Goal: Information Seeking & Learning: Understand process/instructions

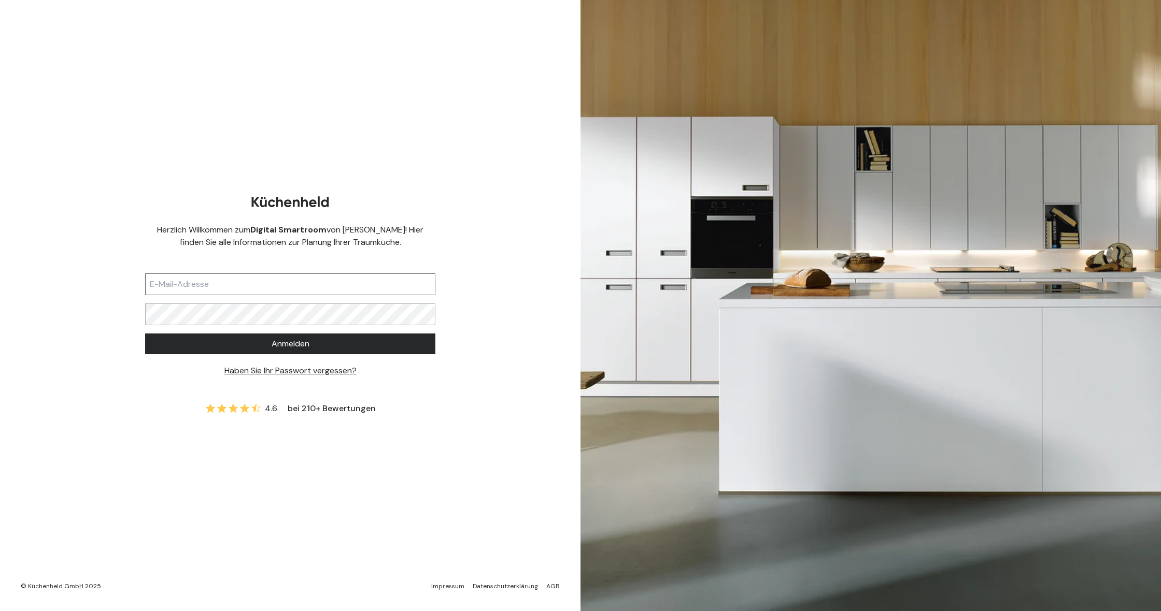
click at [351, 284] on input "text" at bounding box center [290, 285] width 290 height 22
type input "[PERSON_NAME][EMAIL_ADDRESS][DOMAIN_NAME]"
click at [281, 341] on span "Anmelden" at bounding box center [290, 344] width 38 height 12
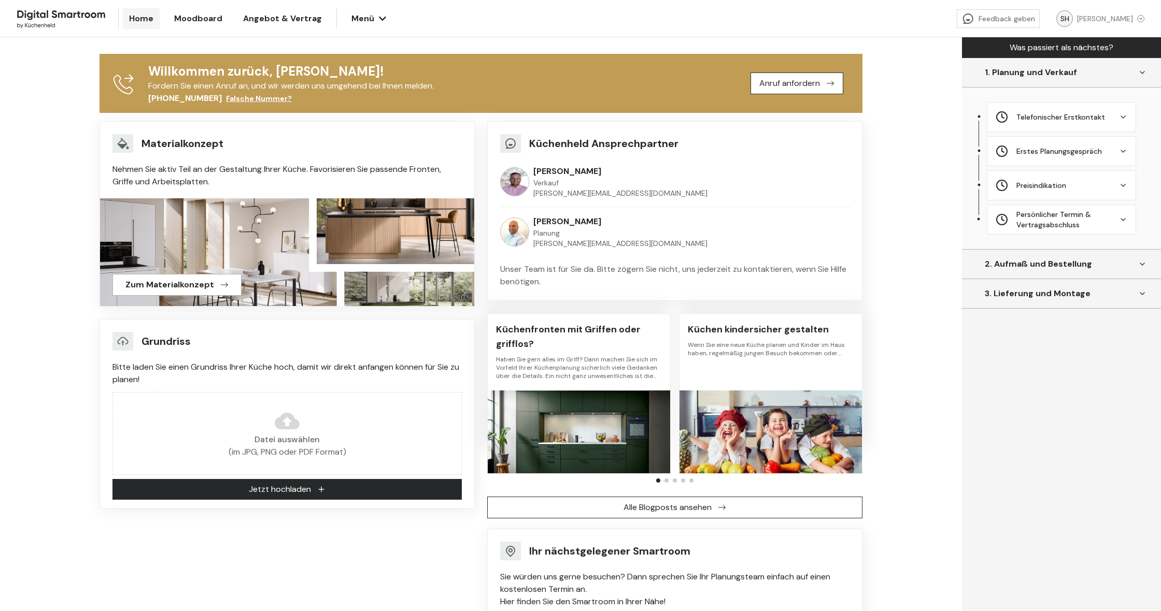
click at [291, 18] on span "Angebot & Vertrag" at bounding box center [282, 18] width 79 height 12
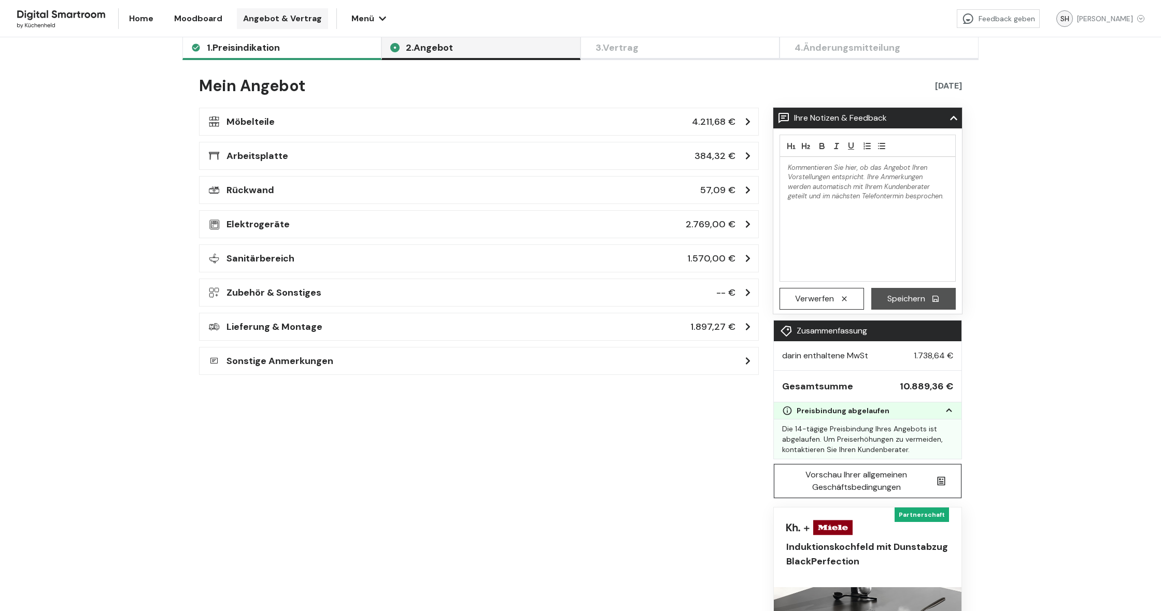
click at [255, 52] on span "1. Preisindikation" at bounding box center [243, 47] width 73 height 10
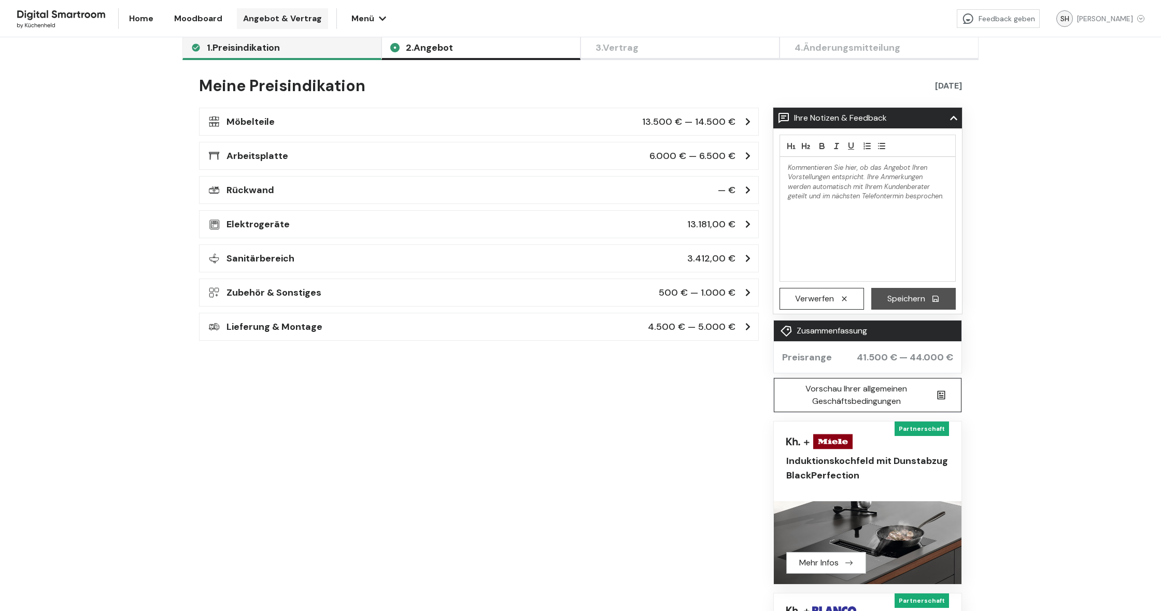
click at [246, 126] on h3 "Möbelteile" at bounding box center [250, 121] width 48 height 15
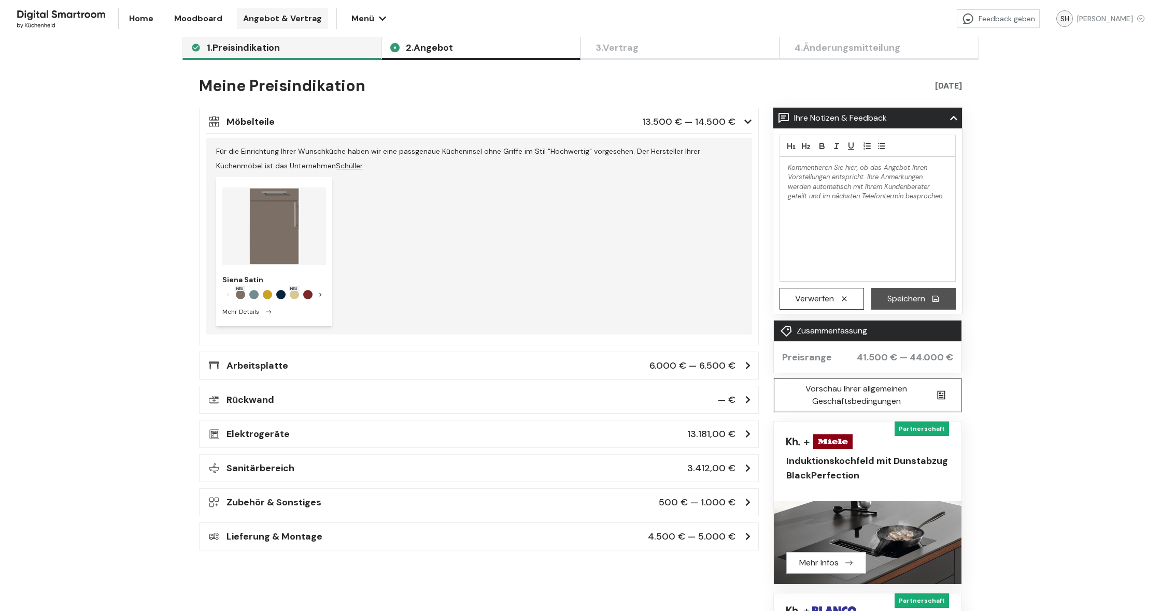
click at [248, 364] on h3 "Arbeitsplatte" at bounding box center [257, 366] width 62 height 15
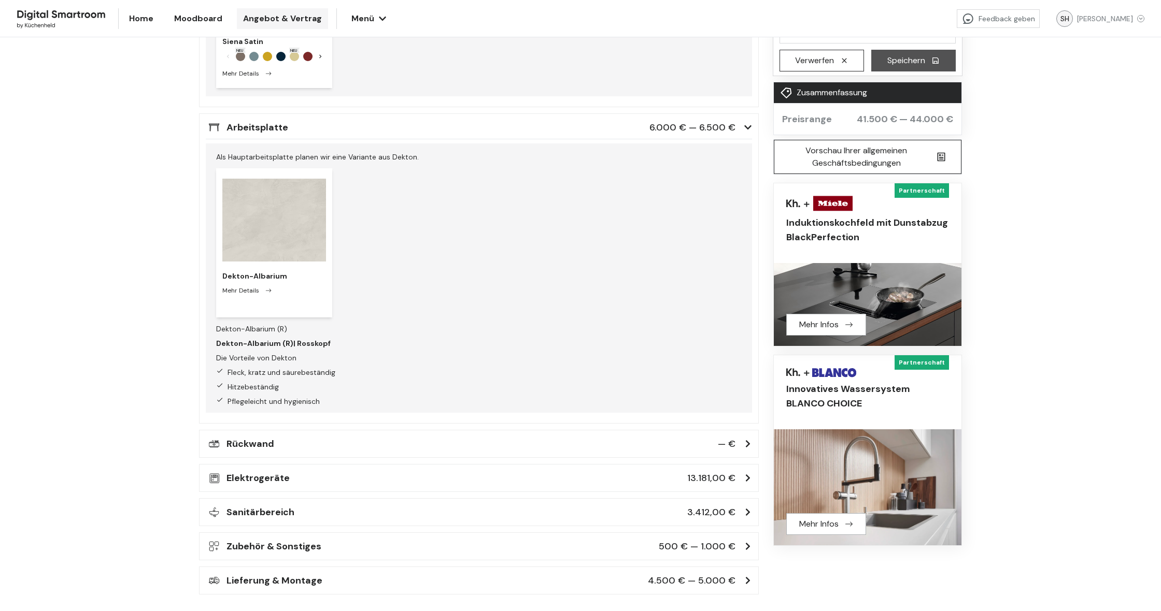
scroll to position [238, 0]
click at [256, 451] on h3 "Rückwand" at bounding box center [250, 444] width 48 height 15
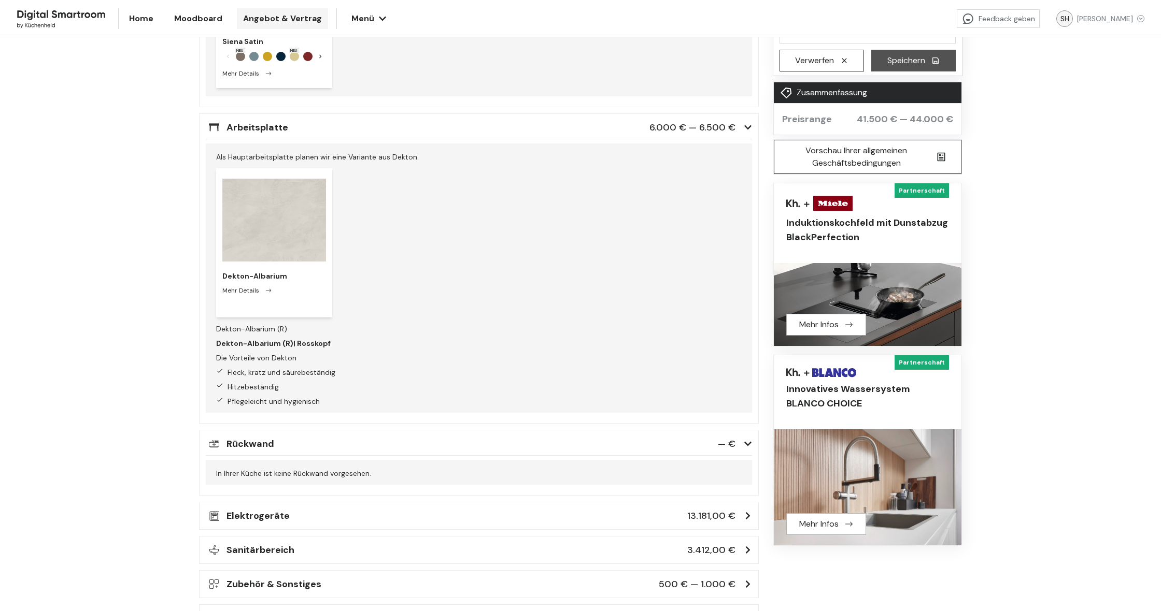
click at [246, 511] on h3 "Elektrogeräte" at bounding box center [257, 516] width 63 height 15
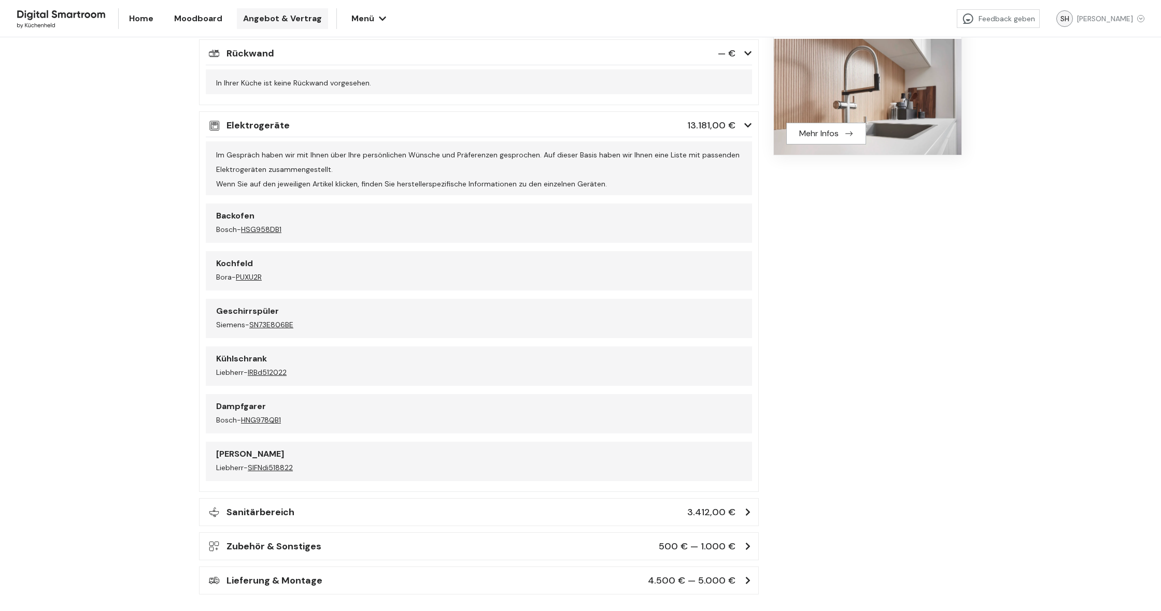
scroll to position [629, 0]
click at [251, 552] on h3 "Zubehör & Sonstiges" at bounding box center [273, 546] width 95 height 15
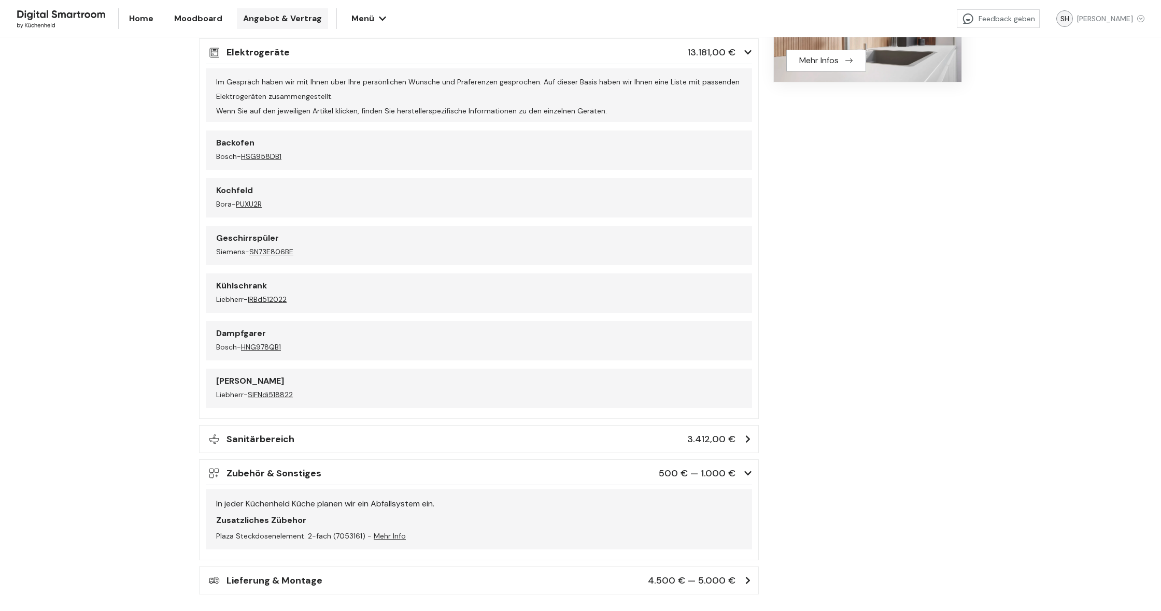
scroll to position [702, 0]
click at [250, 575] on h3 "Lieferung & Montage" at bounding box center [274, 581] width 96 height 15
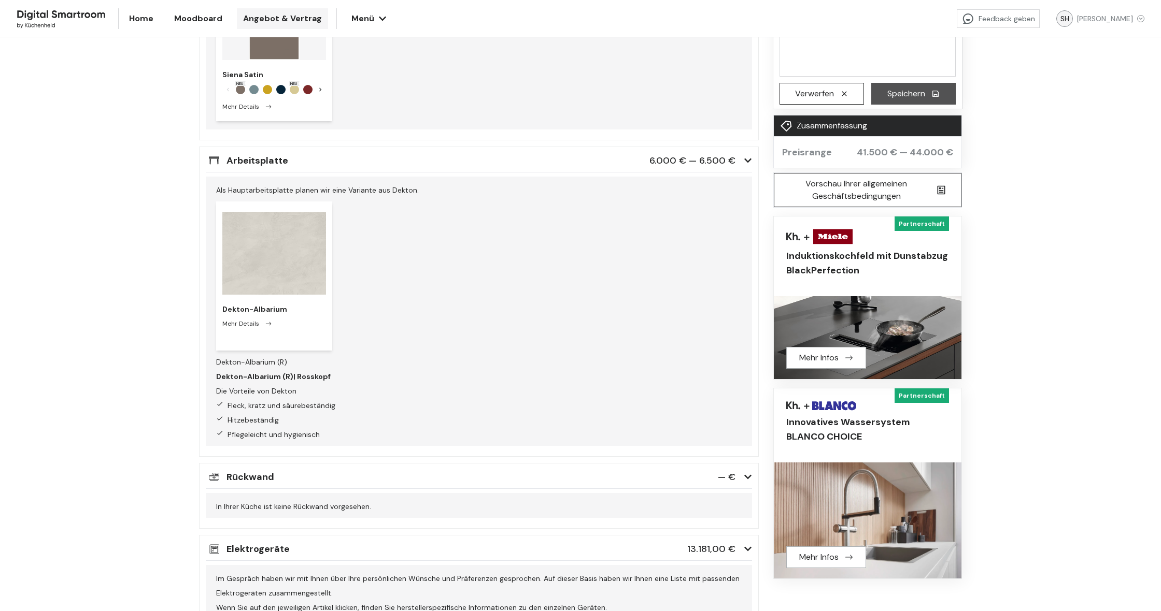
scroll to position [205, 0]
click at [289, 256] on img at bounding box center [274, 253] width 104 height 83
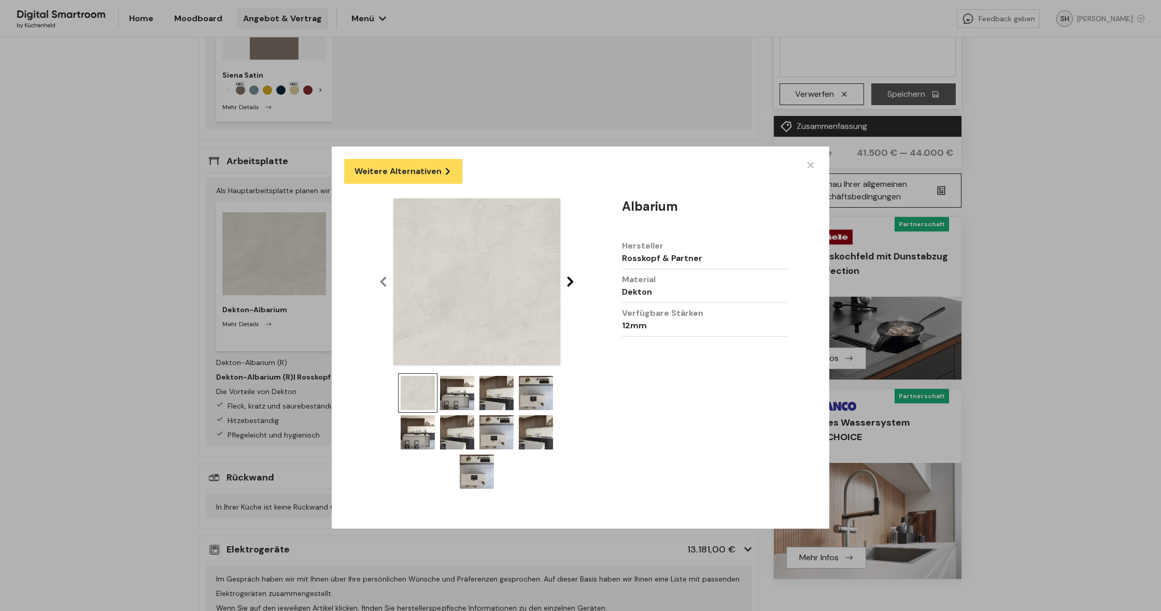
click at [461, 409] on img at bounding box center [457, 393] width 34 height 34
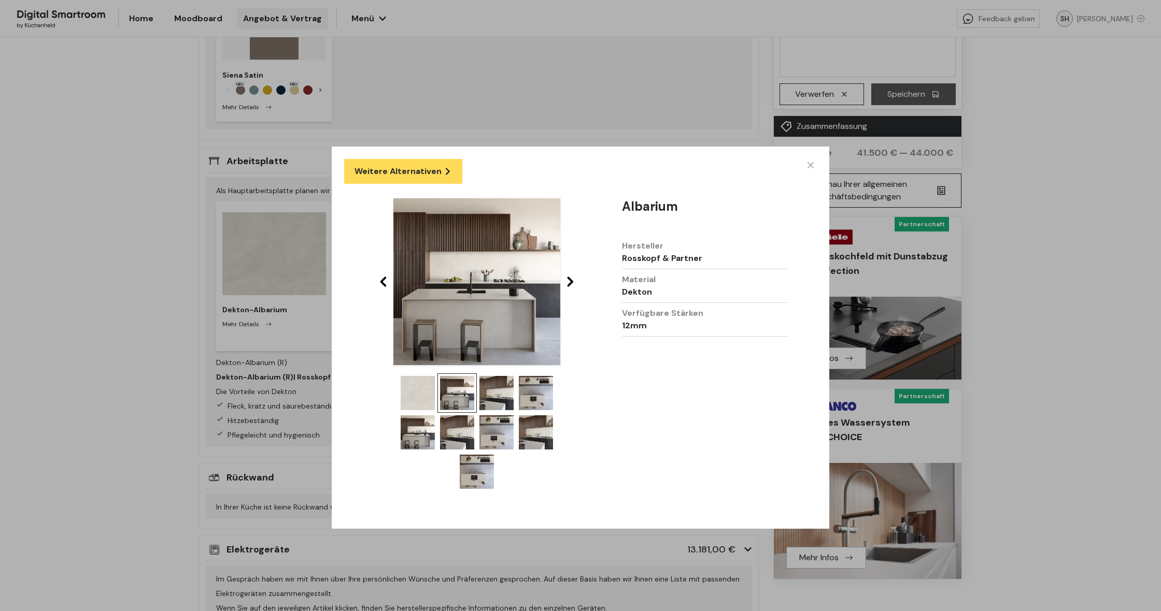
click at [502, 401] on img at bounding box center [496, 393] width 34 height 34
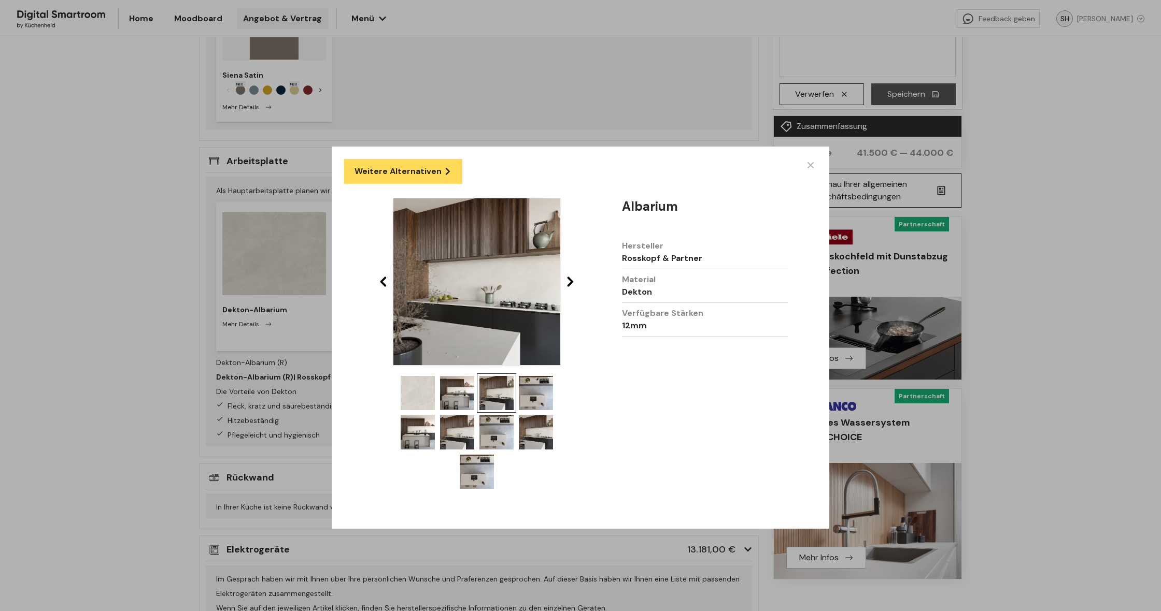
click at [535, 403] on img at bounding box center [536, 393] width 34 height 34
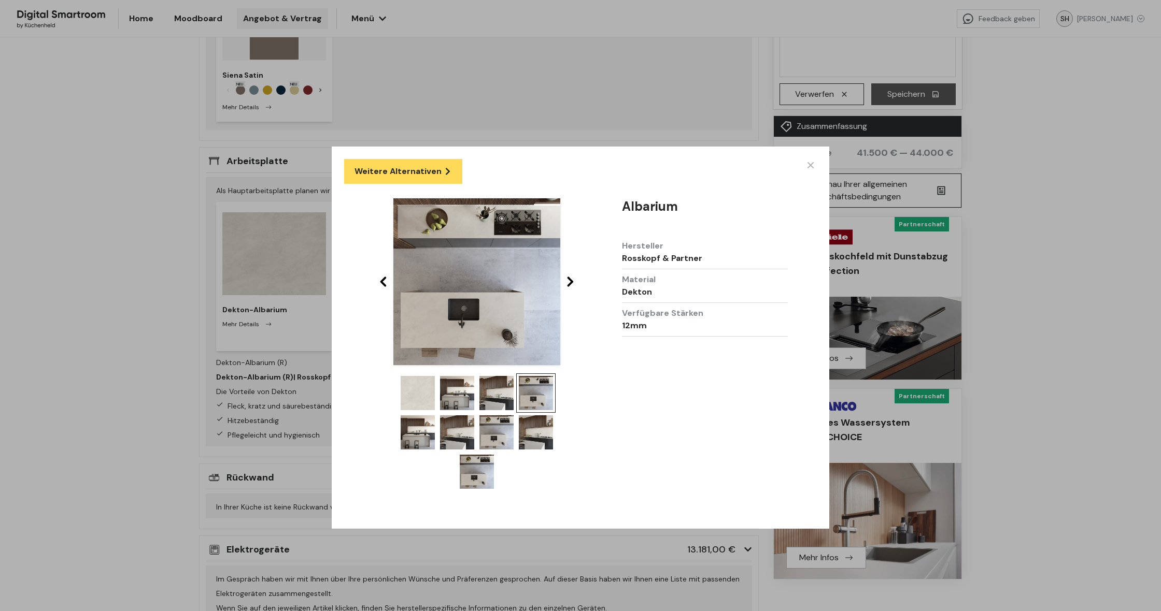
click at [534, 442] on img at bounding box center [536, 433] width 34 height 34
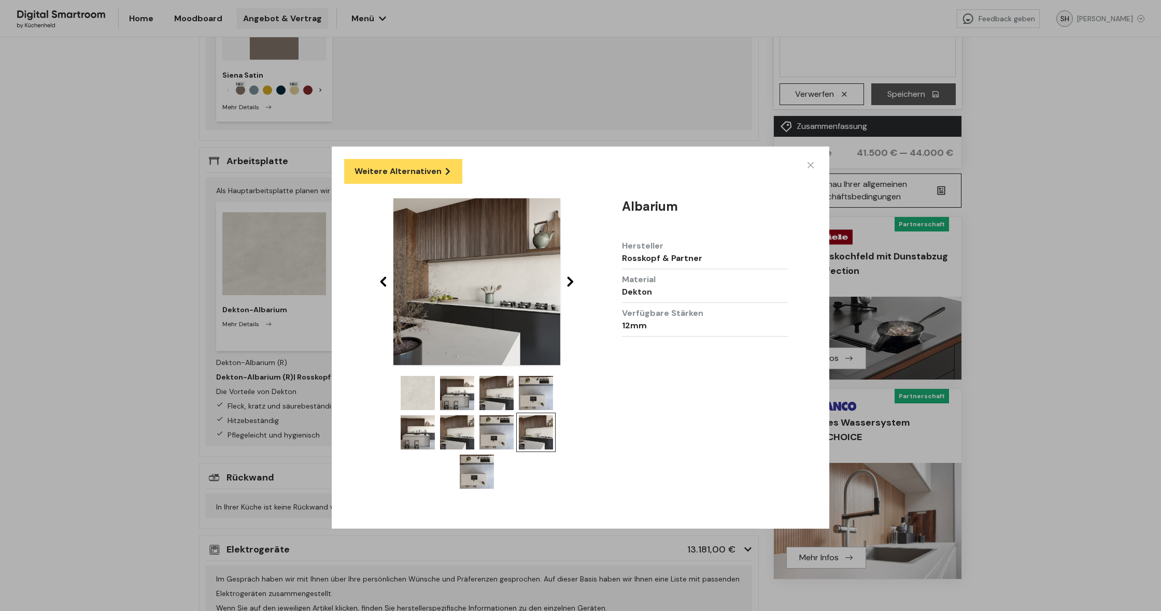
click at [507, 440] on img at bounding box center [496, 433] width 34 height 34
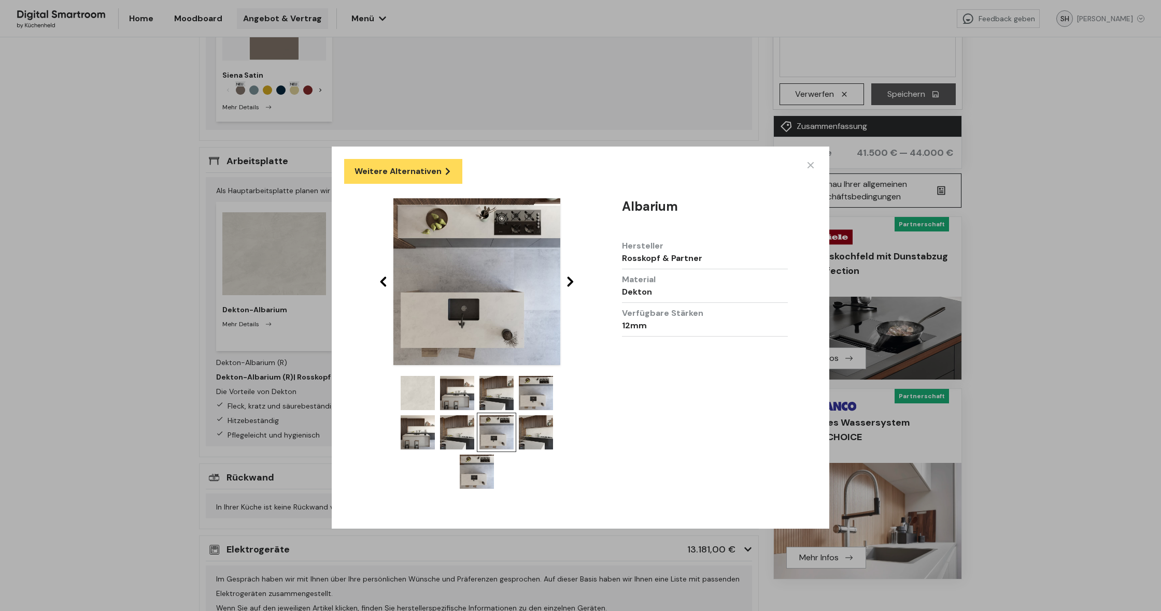
click at [466, 432] on img at bounding box center [457, 433] width 34 height 34
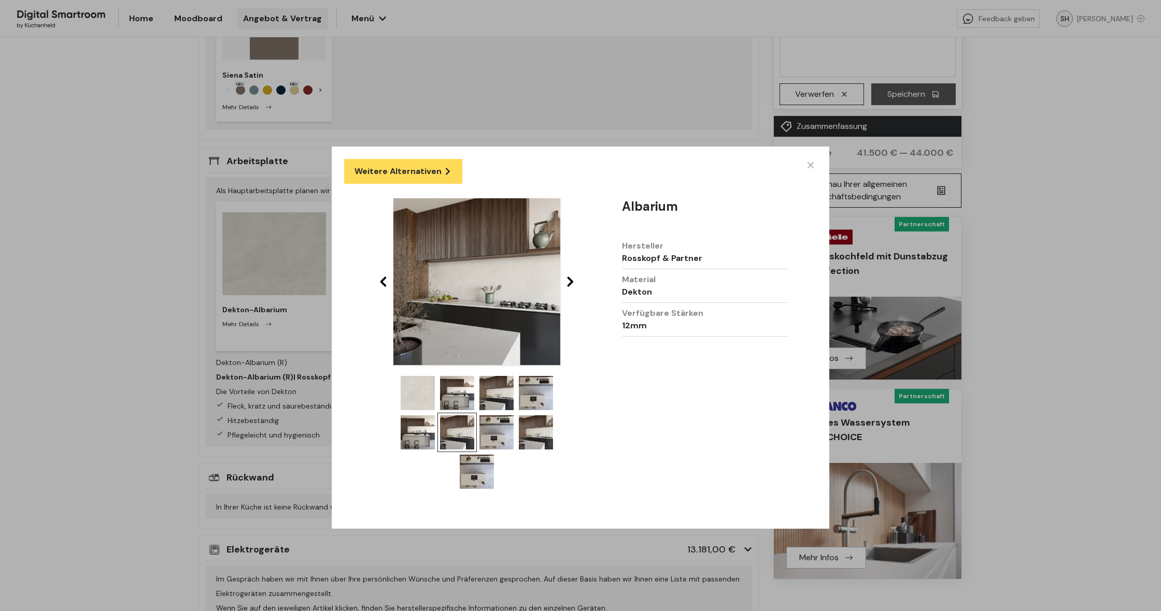
click at [419, 429] on img at bounding box center [417, 433] width 34 height 34
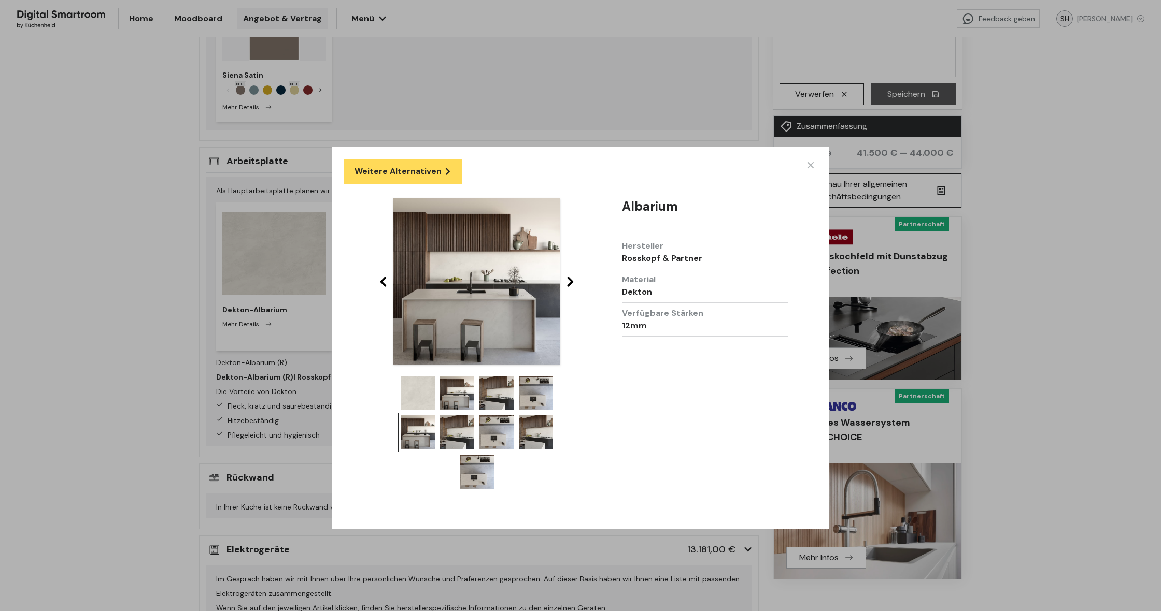
click at [493, 504] on div "Weitere Alternativen Albarium Hersteller Rosskopf & Partner Material Dekton Ver…" at bounding box center [580, 338] width 497 height 383
click at [484, 498] on div "Weitere Alternativen Albarium Hersteller Rosskopf & Partner Material Dekton Ver…" at bounding box center [580, 338] width 497 height 383
click at [489, 470] on img at bounding box center [477, 472] width 34 height 34
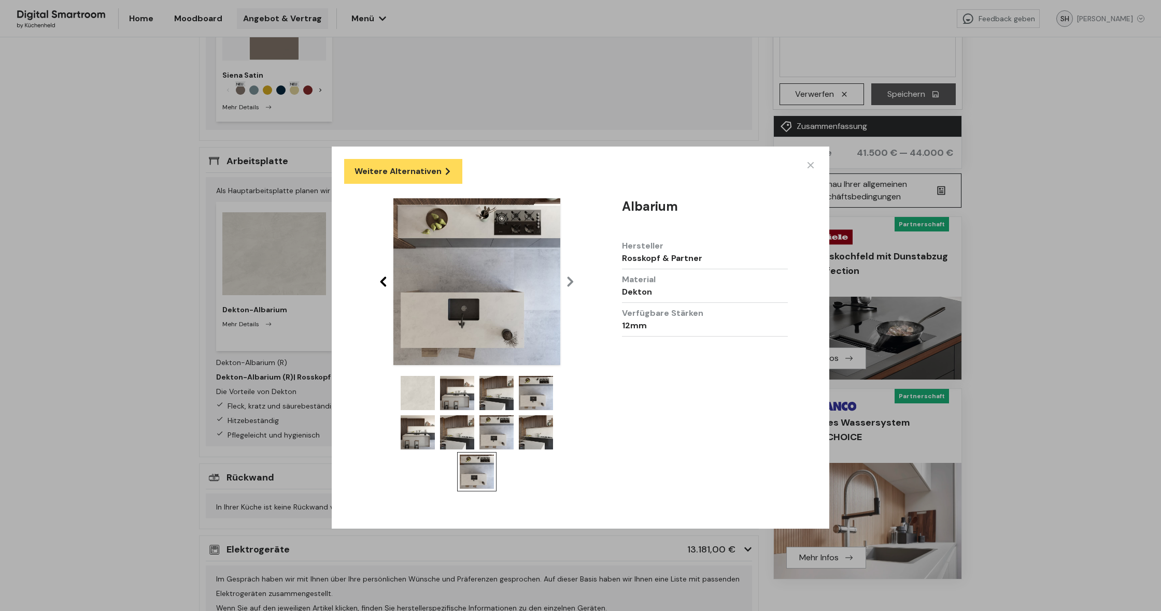
click at [811, 168] on icon at bounding box center [810, 165] width 12 height 12
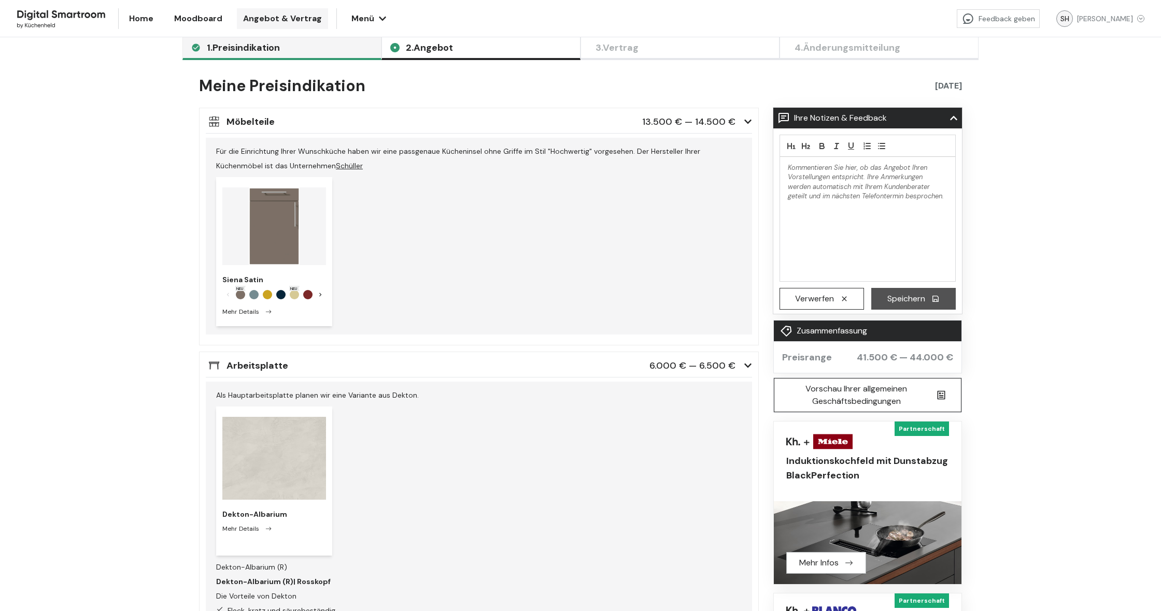
scroll to position [0, 0]
click at [252, 53] on span "1. Preisindikation" at bounding box center [243, 47] width 73 height 10
click at [430, 61] on div "1. Preisindikation 2. Angebot 3. Vertrag 4. Änderungsmitteilung Meine Preisindi…" at bounding box center [580, 324] width 796 height 574
click at [429, 48] on span "2. Angebot" at bounding box center [429, 47] width 47 height 10
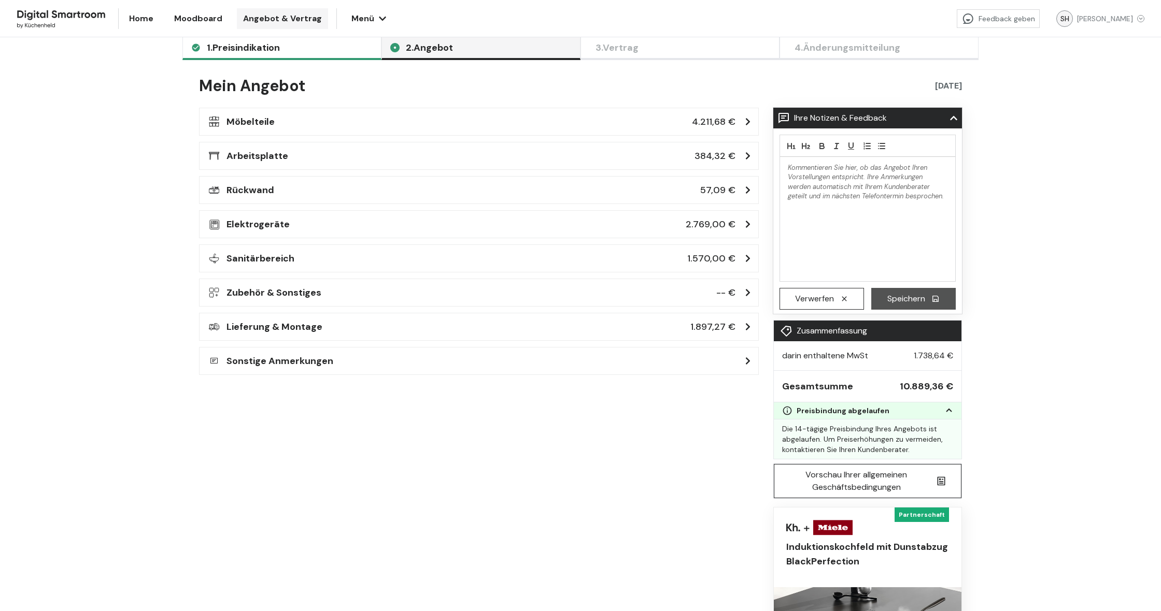
click at [242, 128] on h3 "Möbelteile" at bounding box center [250, 121] width 48 height 15
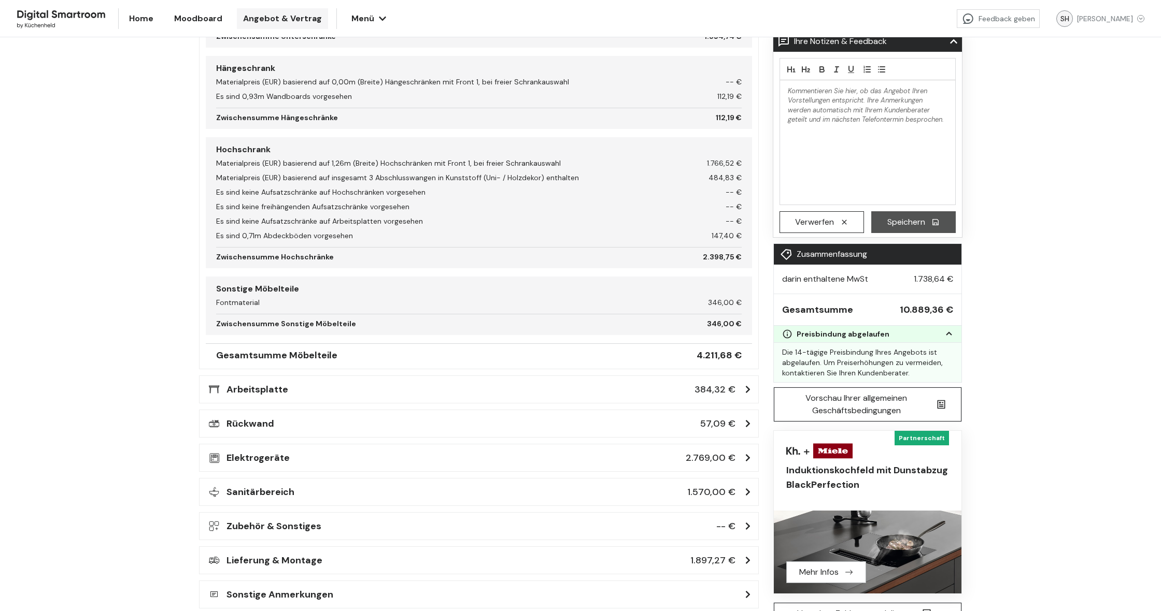
scroll to position [368, 0]
